Goal: Find specific fact: Find specific fact

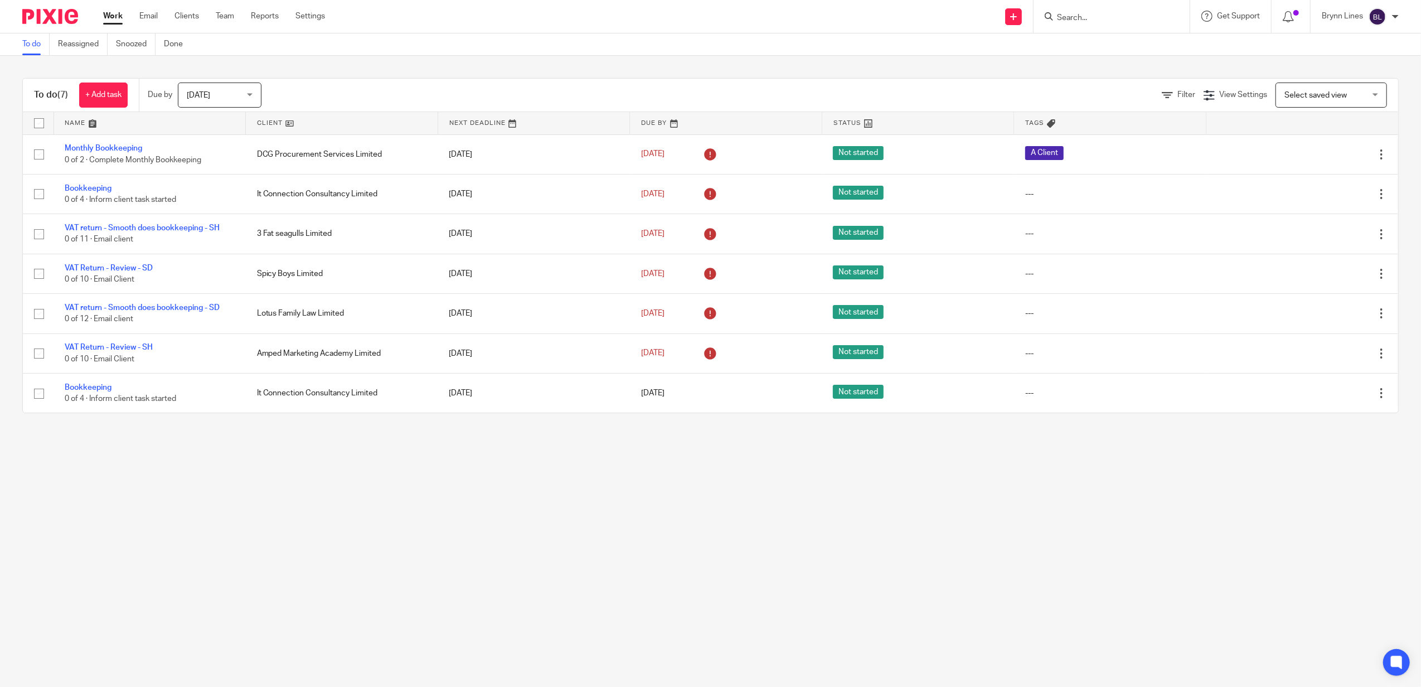
click at [1127, 16] on input "Search" at bounding box center [1106, 18] width 100 height 10
type input "gks"
click button "submit" at bounding box center [0, 0] width 0 height 0
click at [1139, 50] on link at bounding box center [1142, 48] width 179 height 26
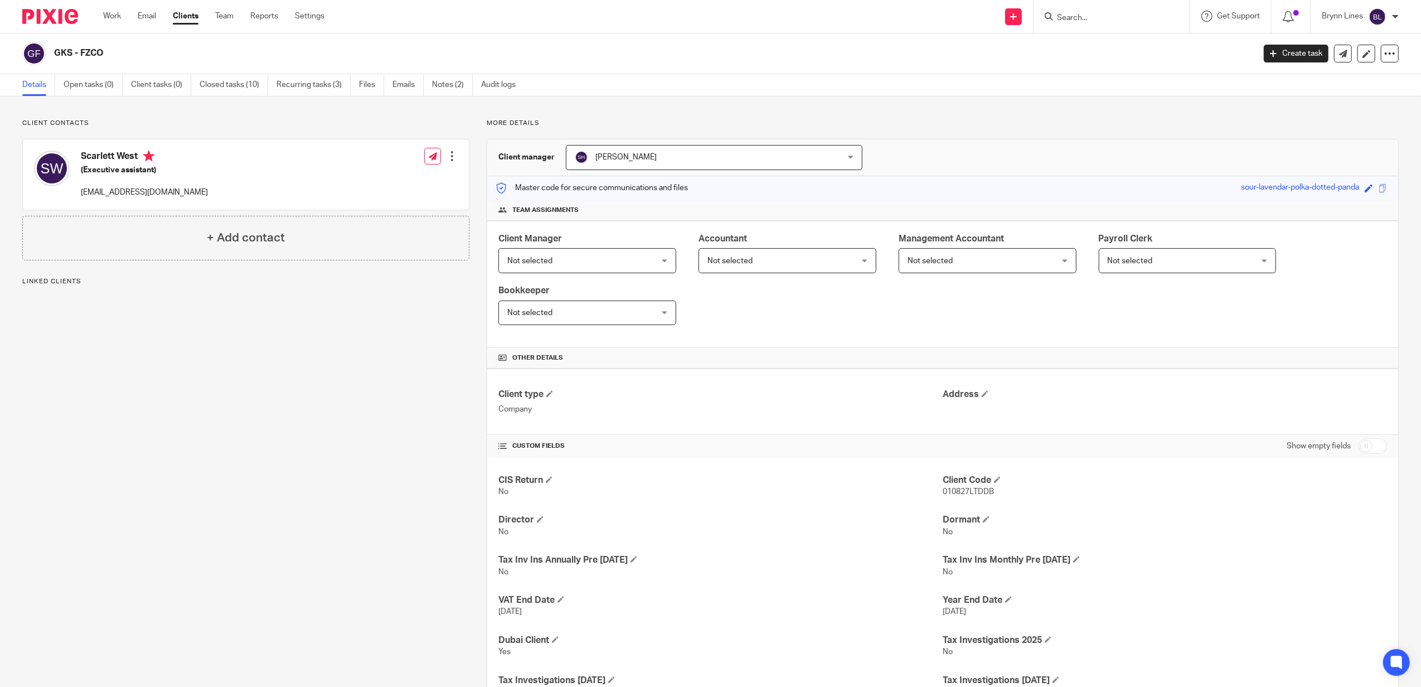
click at [246, 194] on div "Scarlett West (Executive assistant) scarlett@granville.co.uk Edit contact Creat…" at bounding box center [246, 174] width 446 height 70
drag, startPoint x: 433, startPoint y: 85, endPoint x: 443, endPoint y: 83, distance: 9.6
click at [434, 85] on ul "Details Open tasks (0) Client tasks (0) Closed tasks (10) Recurring tasks (3) F…" at bounding box center [277, 85] width 510 height 22
click at [442, 87] on link "Notes (2)" at bounding box center [452, 85] width 41 height 22
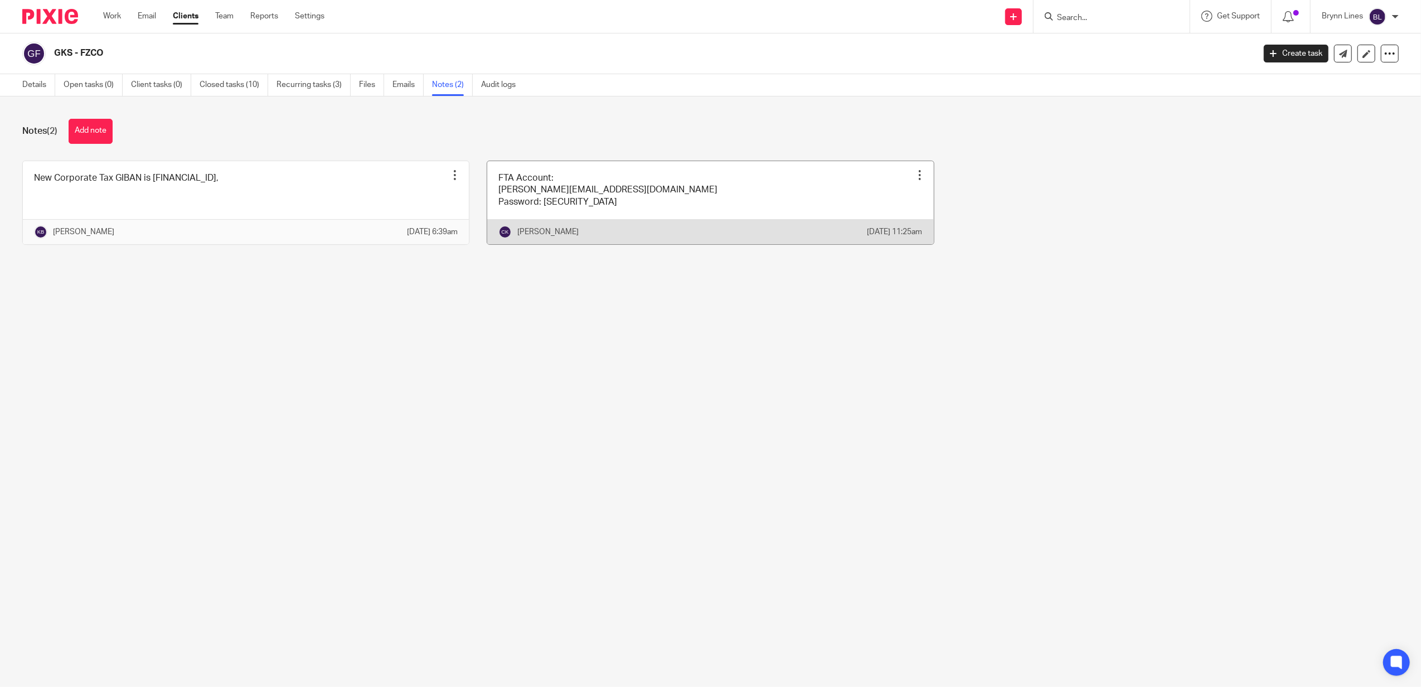
click at [589, 192] on link at bounding box center [710, 202] width 446 height 83
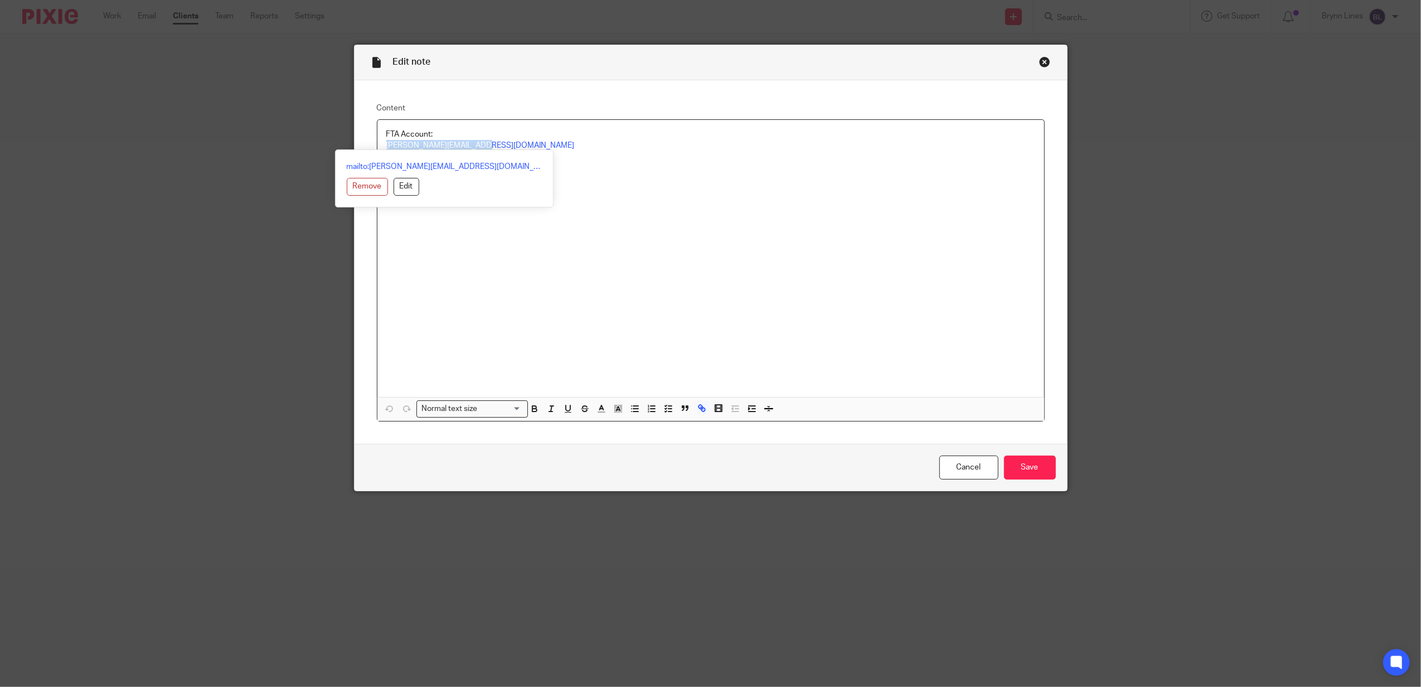
drag, startPoint x: 471, startPoint y: 143, endPoint x: 376, endPoint y: 147, distance: 95.9
click at [377, 147] on div "FTA Account: [PERSON_NAME][EMAIL_ADDRESS][DOMAIN_NAME] Password: [SECURITY_DATA]" at bounding box center [710, 258] width 667 height 277
drag, startPoint x: 389, startPoint y: 139, endPoint x: 850, endPoint y: 154, distance: 461.1
click at [860, 154] on div "FTA Account: [PERSON_NAME][EMAIL_ADDRESS][DOMAIN_NAME] Password: [SECURITY_DATA]" at bounding box center [710, 258] width 667 height 277
click at [484, 144] on p "[PERSON_NAME][EMAIL_ADDRESS][DOMAIN_NAME]" at bounding box center [710, 145] width 649 height 11
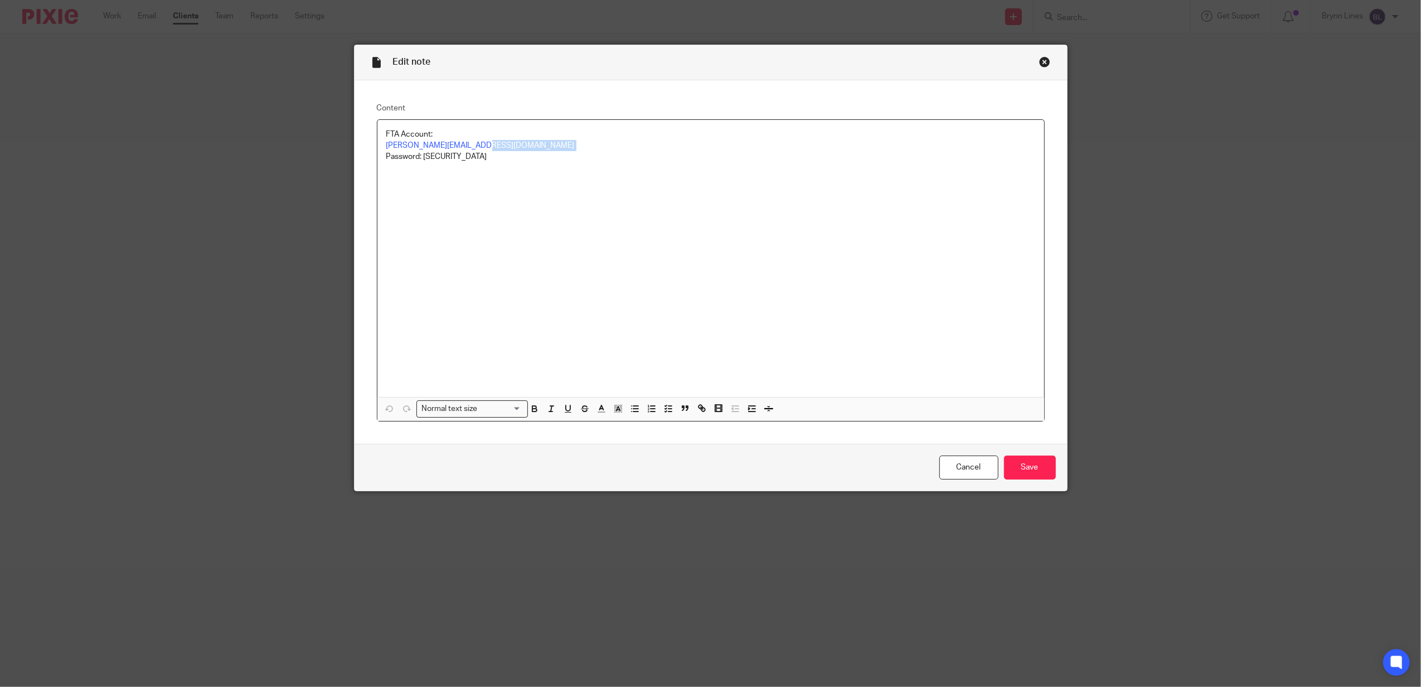
click at [484, 144] on p "matthew@granville.co.uk" at bounding box center [710, 145] width 649 height 11
drag, startPoint x: 473, startPoint y: 150, endPoint x: 473, endPoint y: 143, distance: 7.2
click at [473, 143] on p "matthew@granville.co.uk" at bounding box center [710, 145] width 649 height 11
drag, startPoint x: 473, startPoint y: 143, endPoint x: 382, endPoint y: 142, distance: 90.8
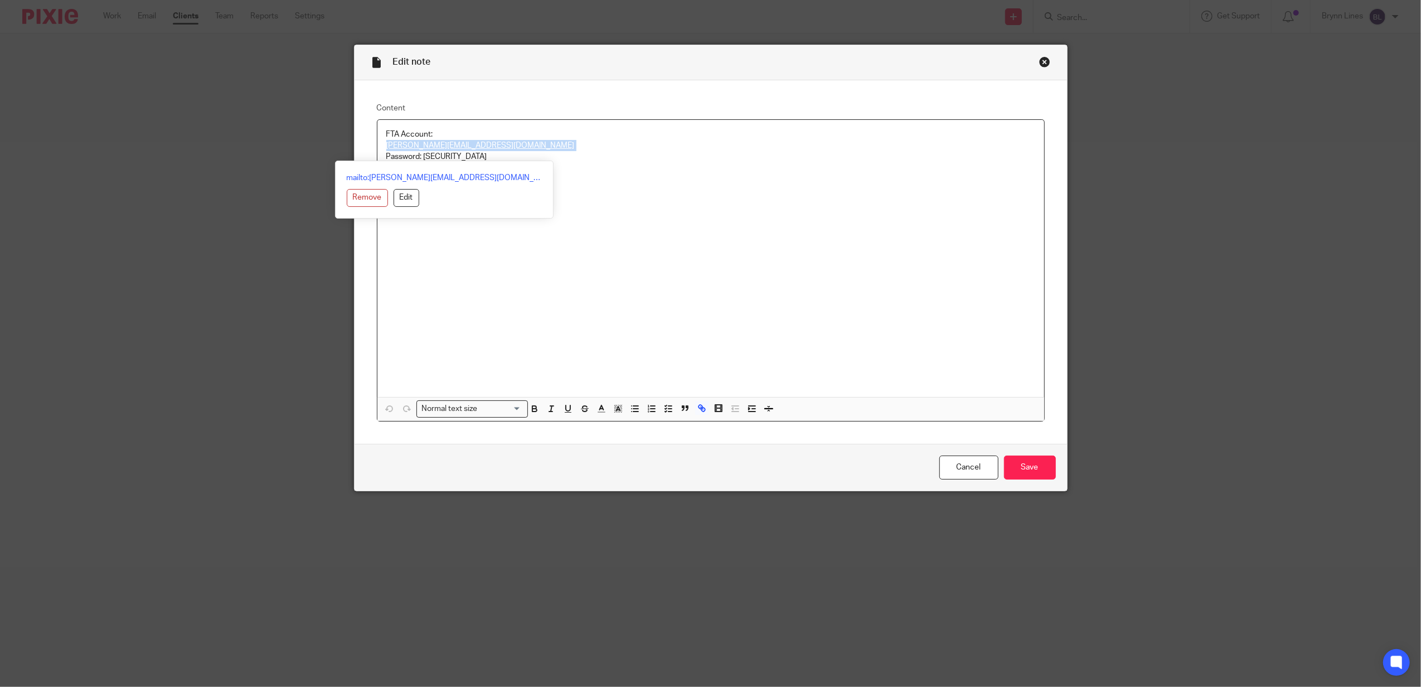
click at [386, 142] on p "[PERSON_NAME][EMAIL_ADDRESS][DOMAIN_NAME]" at bounding box center [710, 145] width 649 height 11
copy link "[PERSON_NAME][EMAIL_ADDRESS][DOMAIN_NAME]"
click at [561, 156] on p "Password: [SECURITY_DATA]" at bounding box center [710, 156] width 649 height 11
drag, startPoint x: 418, startPoint y: 158, endPoint x: 483, endPoint y: 156, distance: 64.7
click at [483, 156] on p "Password: [SECURITY_DATA]" at bounding box center [710, 156] width 649 height 11
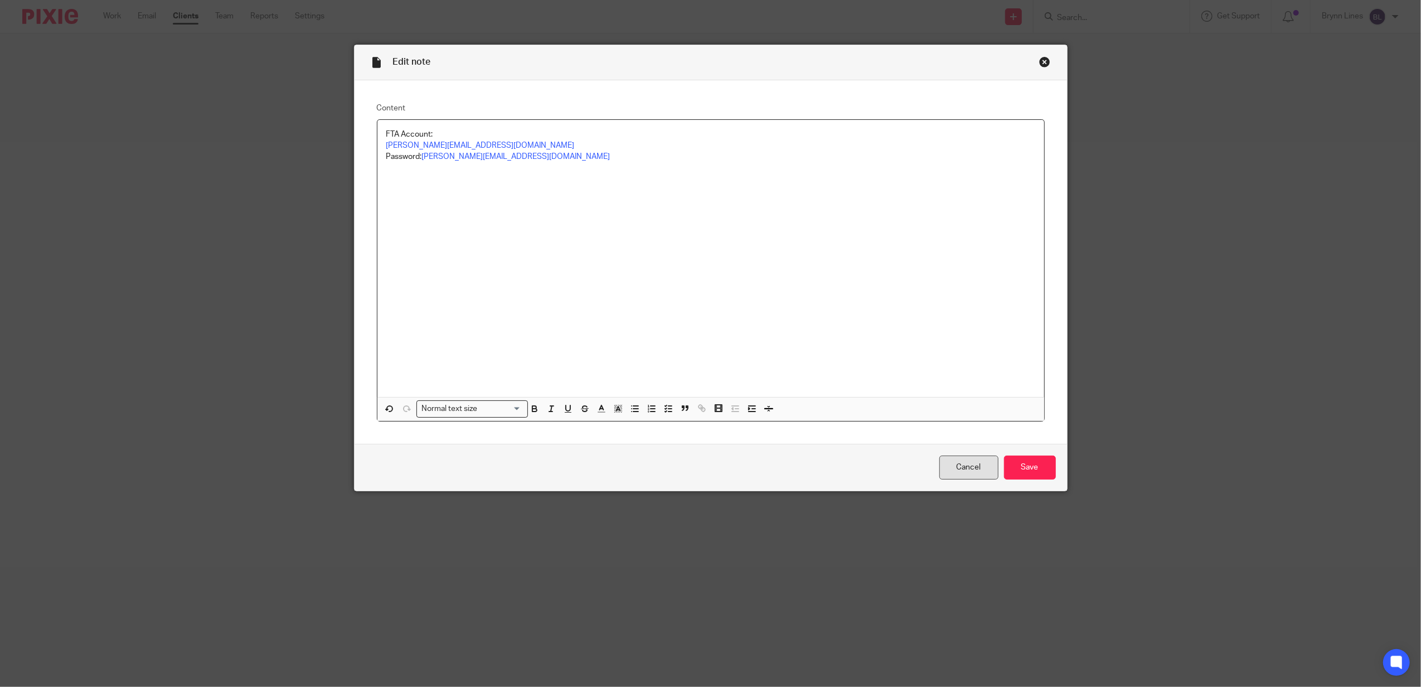
click at [966, 468] on link "Cancel" at bounding box center [968, 467] width 59 height 24
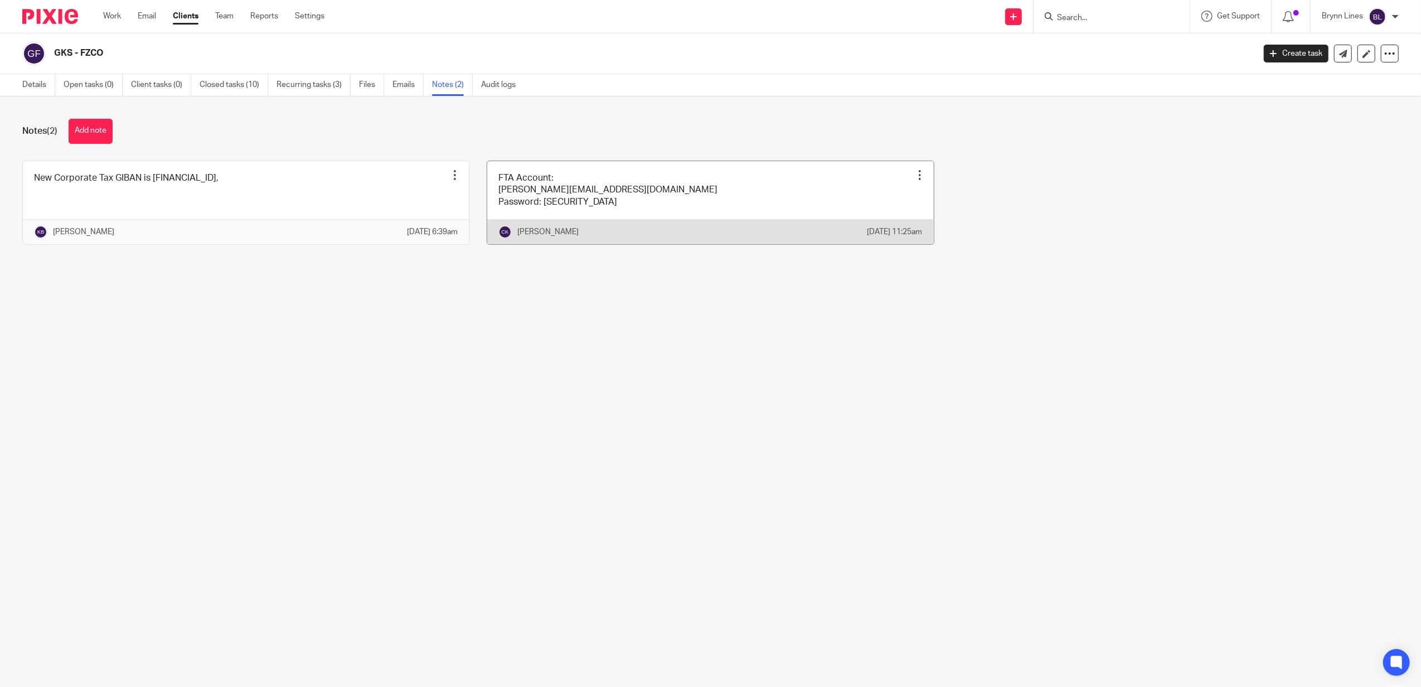
click at [665, 188] on link at bounding box center [710, 202] width 446 height 83
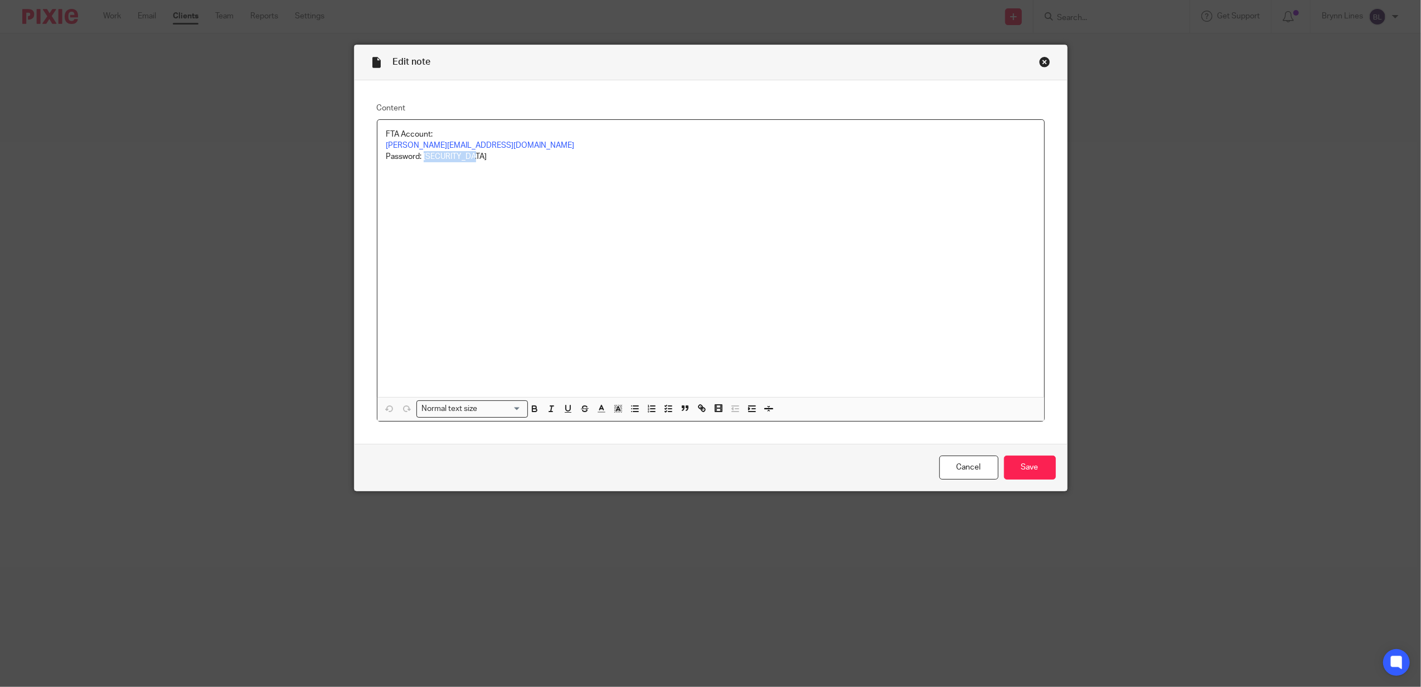
drag, startPoint x: 418, startPoint y: 157, endPoint x: 478, endPoint y: 156, distance: 60.2
click at [478, 156] on p "Password: [SECURITY_DATA]" at bounding box center [710, 156] width 649 height 11
copy p "010826LTDDb#"
drag, startPoint x: 1039, startPoint y: 59, endPoint x: 1019, endPoint y: 76, distance: 26.9
click at [1040, 60] on div "Close this dialog window" at bounding box center [1044, 61] width 11 height 11
